Goal: Information Seeking & Learning: Learn about a topic

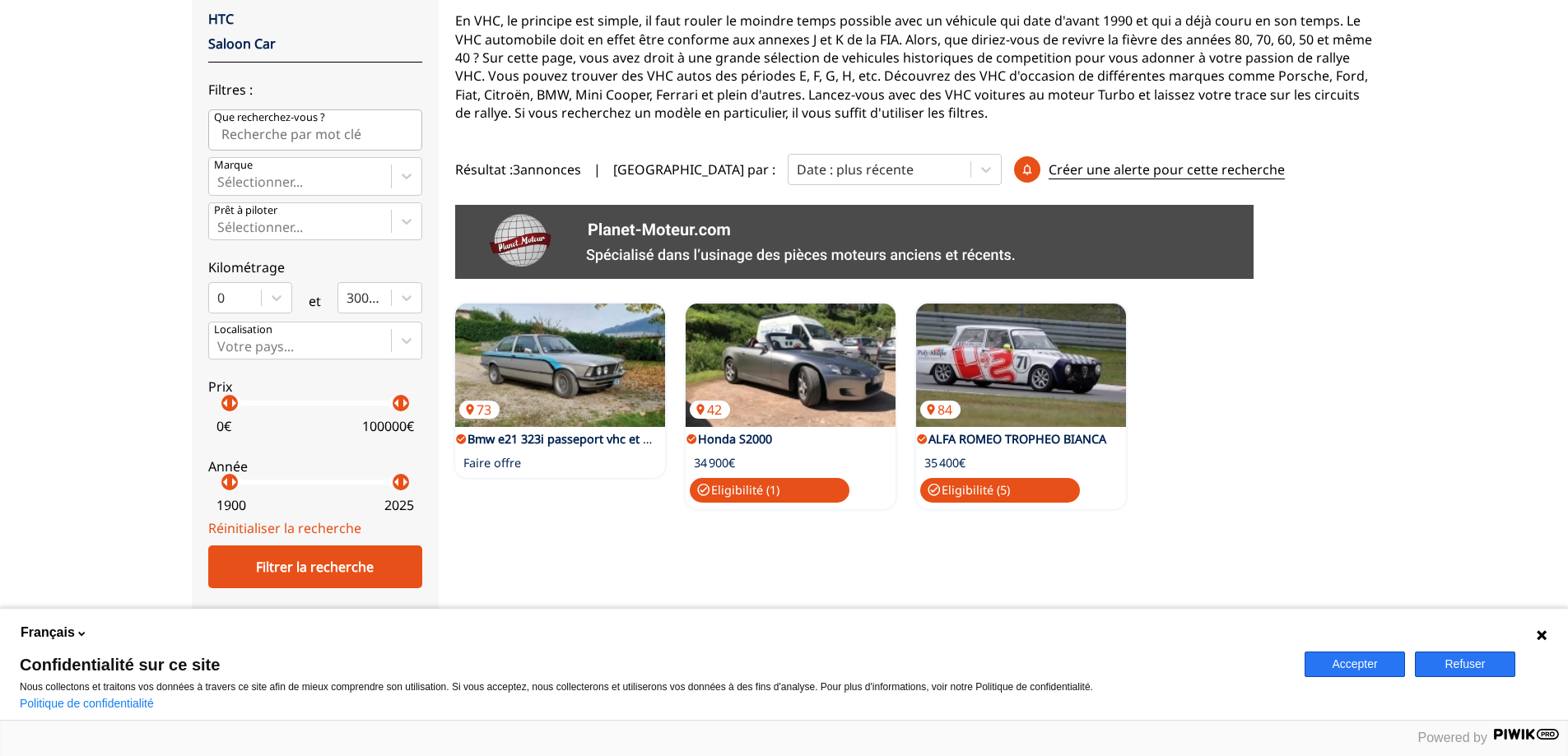
scroll to position [247, 0]
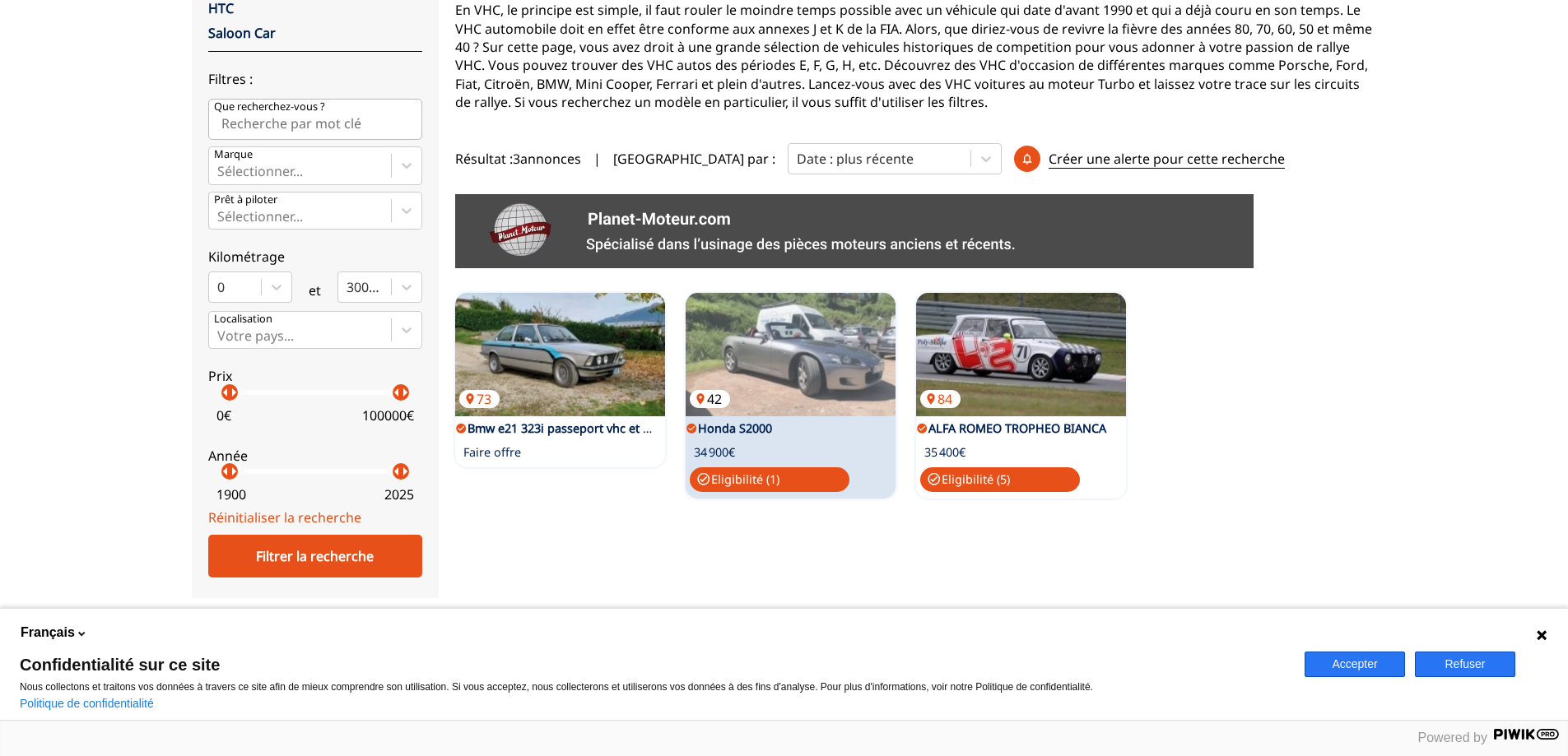
click at [761, 361] on img at bounding box center [790, 354] width 210 height 123
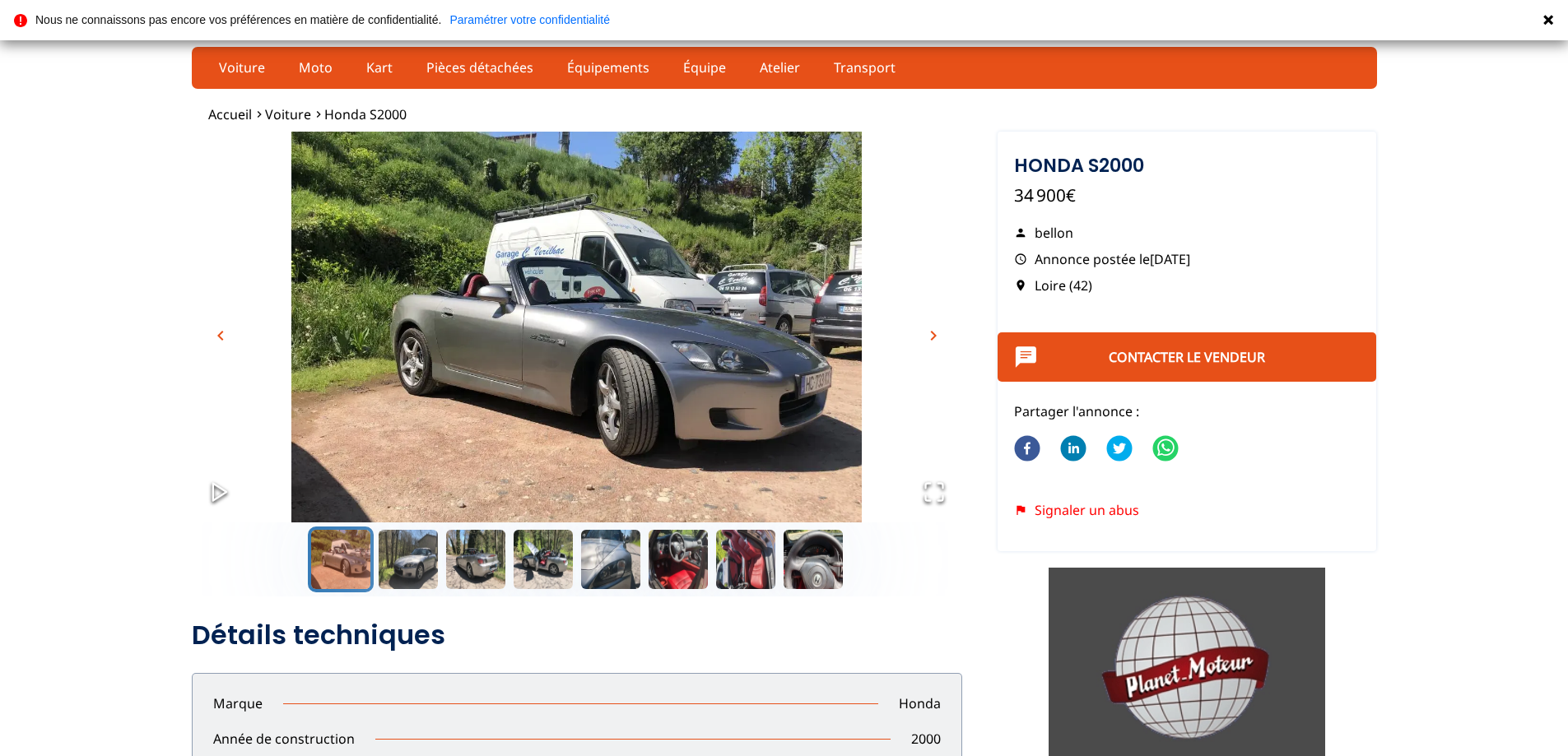
click at [927, 337] on span "chevron_right" at bounding box center [933, 336] width 20 height 20
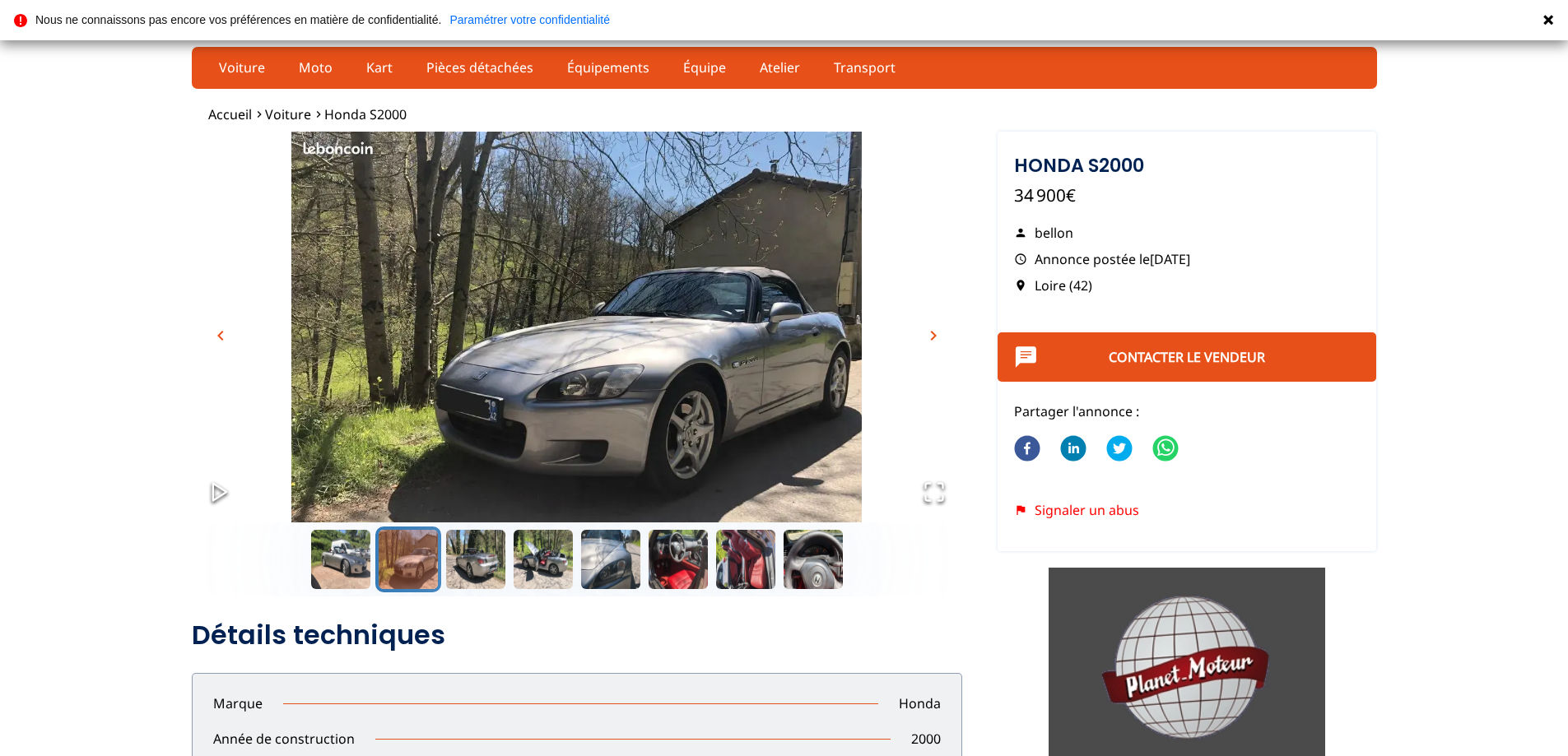
click at [927, 337] on span "chevron_right" at bounding box center [933, 336] width 20 height 20
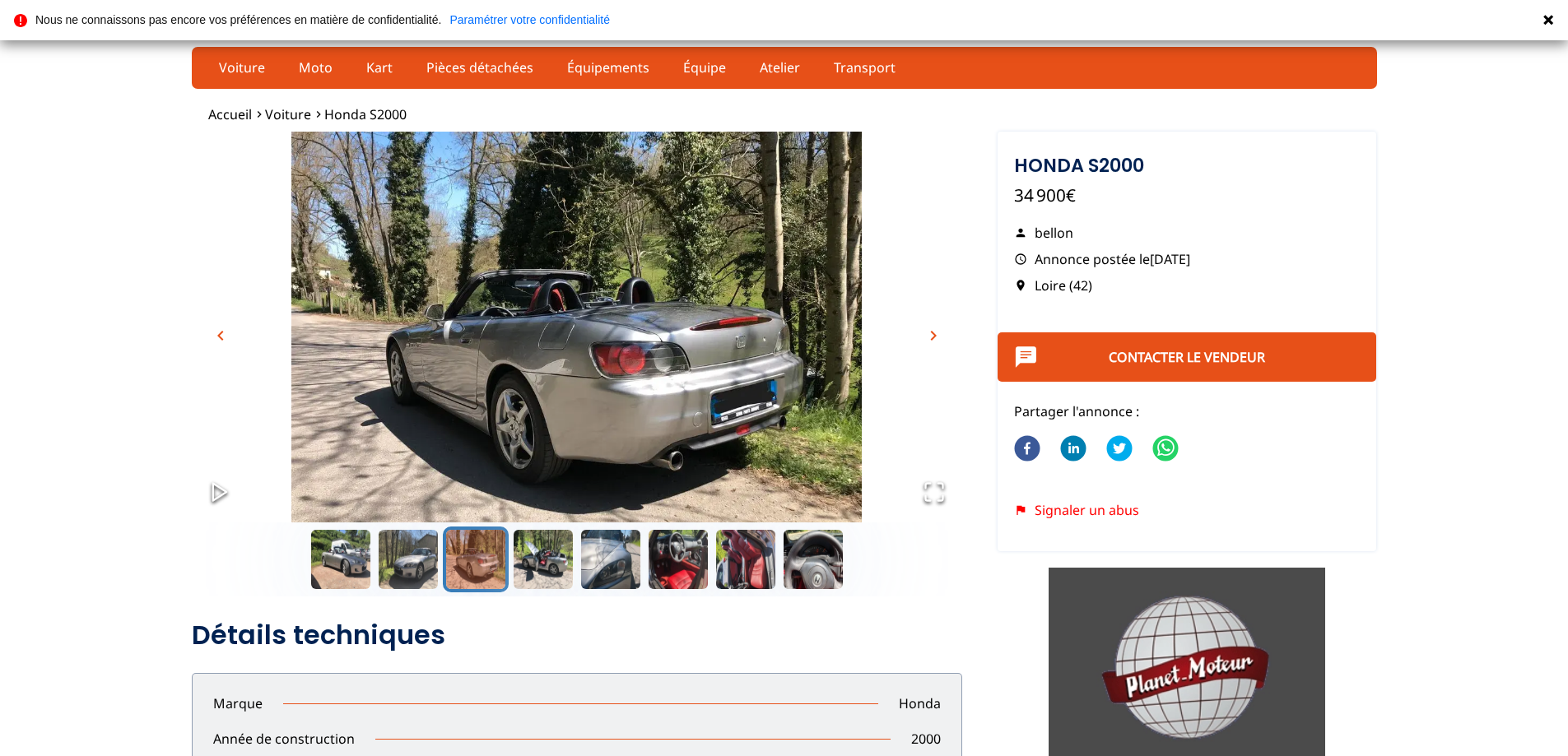
click at [927, 337] on span "chevron_right" at bounding box center [933, 336] width 20 height 20
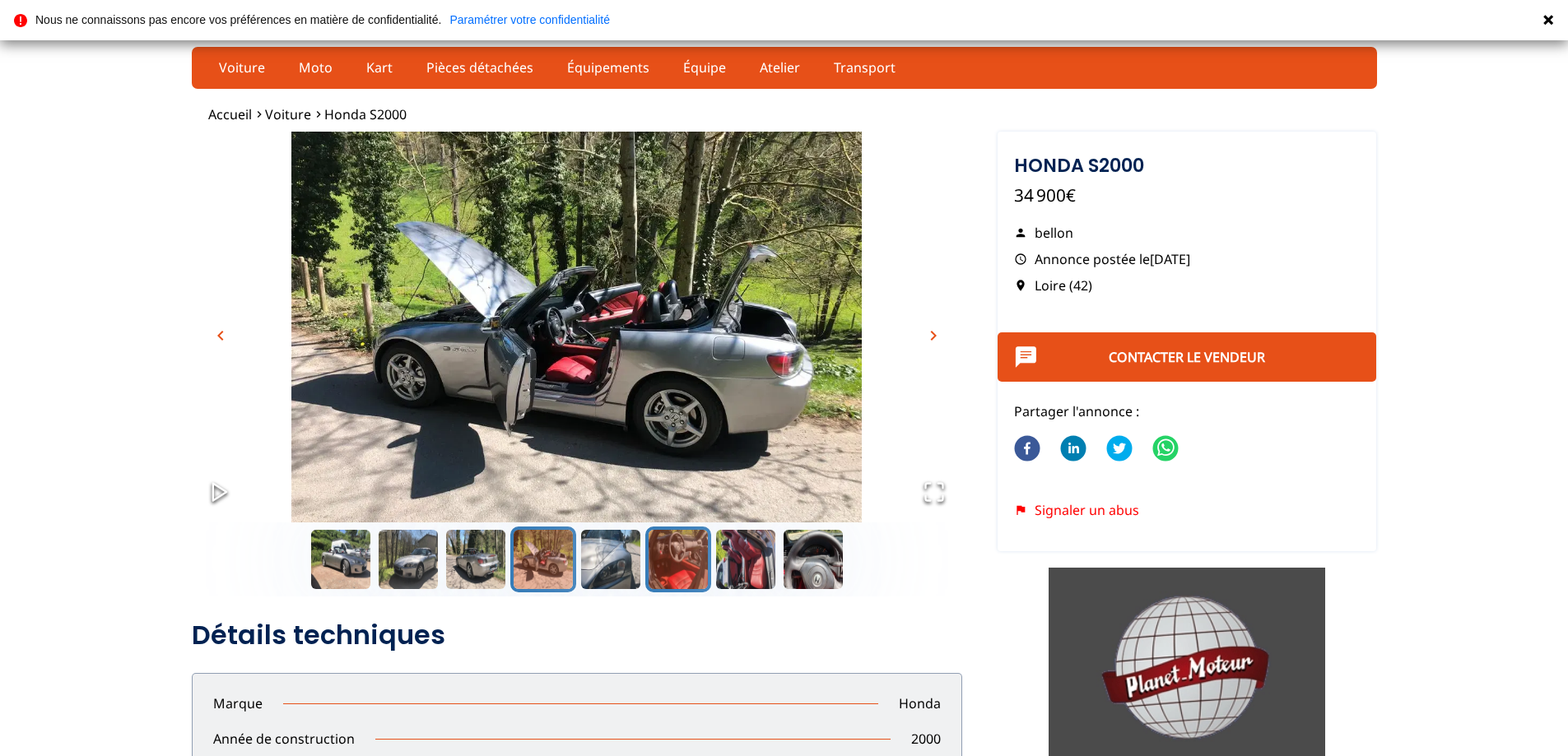
click at [683, 561] on button "Go to Slide 6" at bounding box center [678, 560] width 66 height 66
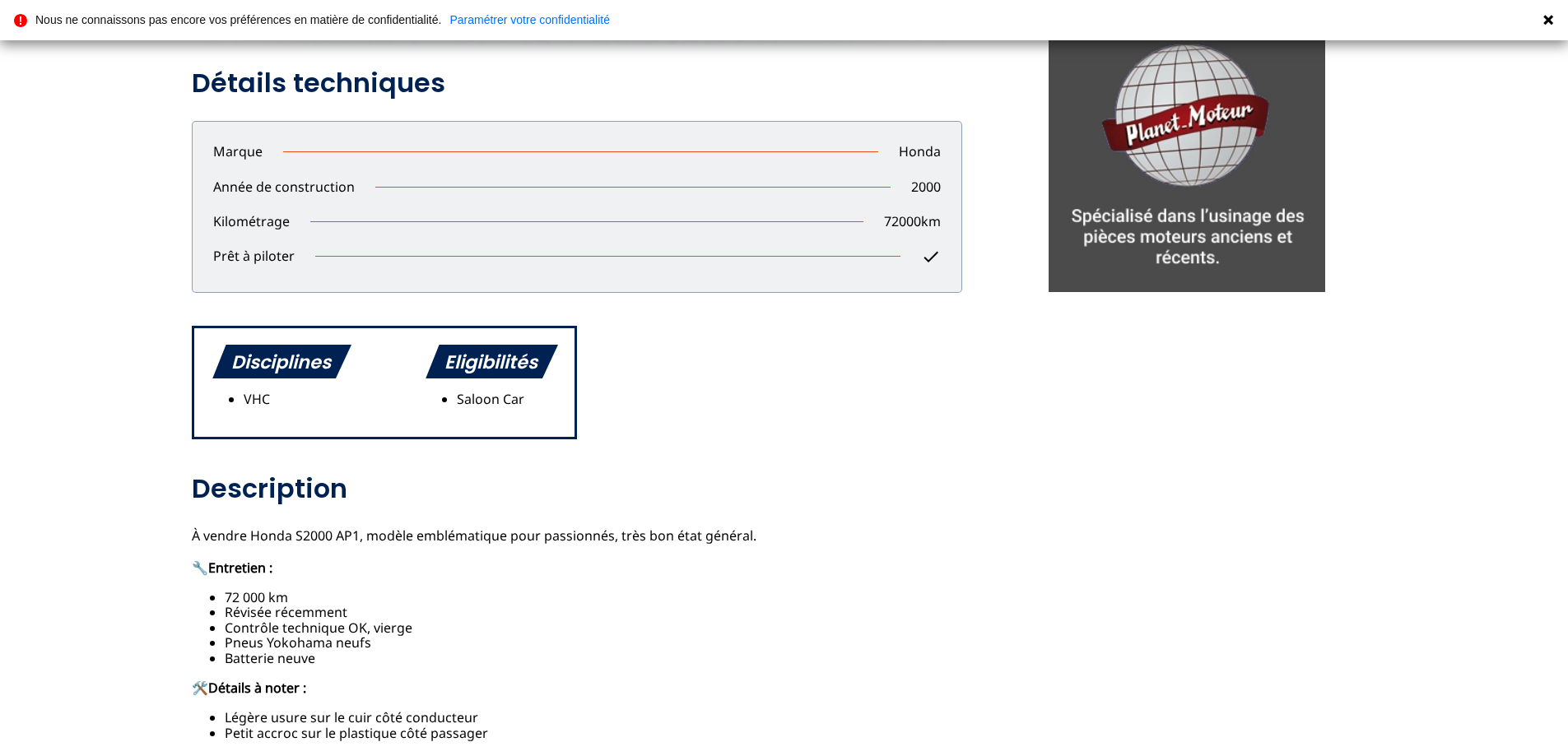
scroll to position [741, 0]
